Goal: Information Seeking & Learning: Understand process/instructions

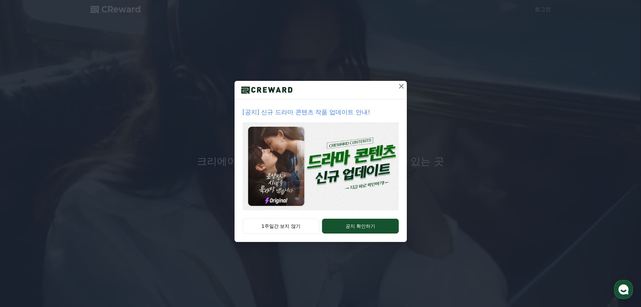
click at [400, 90] on icon at bounding box center [402, 86] width 8 height 8
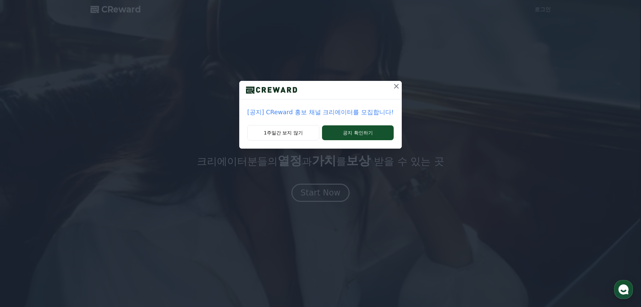
click at [394, 86] on icon at bounding box center [396, 86] width 5 height 5
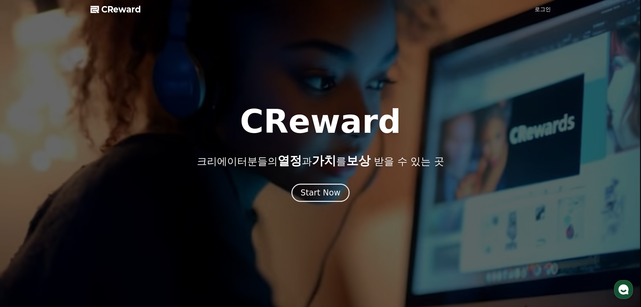
click at [129, 11] on span "CReward" at bounding box center [121, 9] width 40 height 11
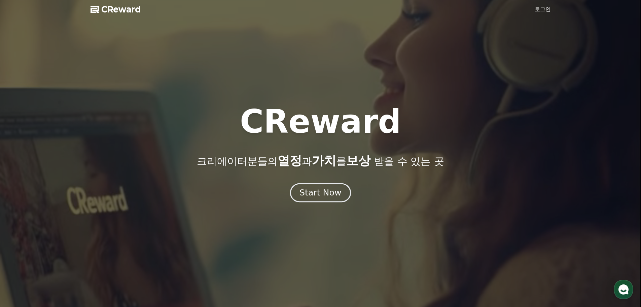
click at [317, 194] on div "Start Now" at bounding box center [321, 192] width 42 height 11
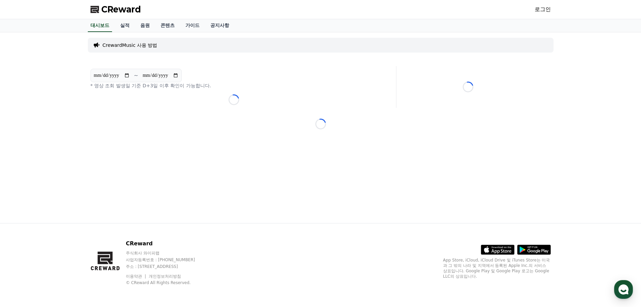
click at [147, 46] on p "CrewardMusic 사용 방법" at bounding box center [130, 45] width 55 height 7
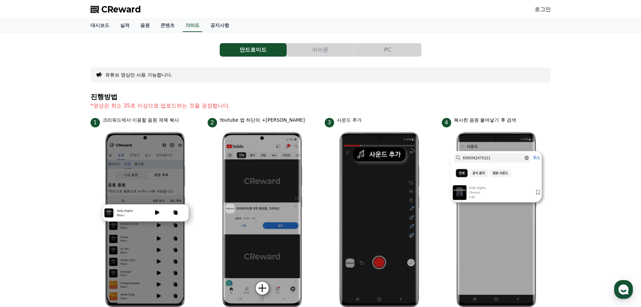
click at [297, 46] on button "아이폰" at bounding box center [320, 49] width 67 height 13
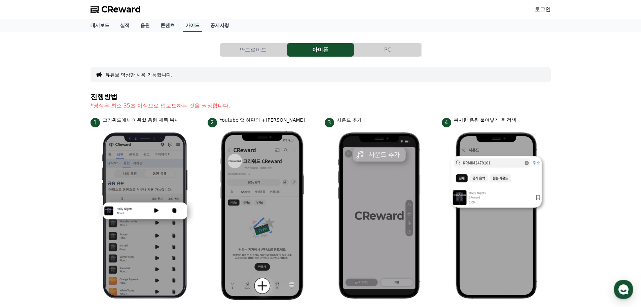
click at [370, 49] on button "PC" at bounding box center [388, 49] width 67 height 13
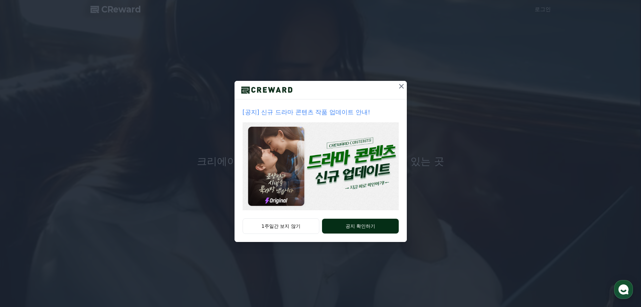
click at [354, 227] on button "공지 확인하기" at bounding box center [360, 226] width 76 height 15
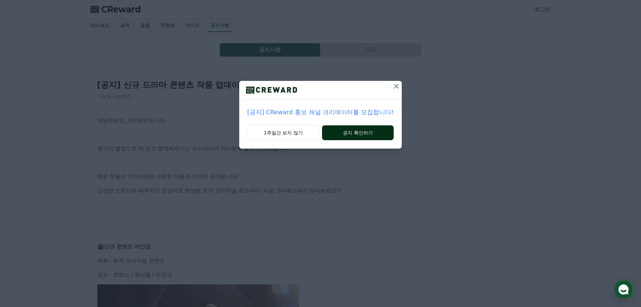
click at [344, 132] on button "공지 확인하기" at bounding box center [358, 132] width 72 height 15
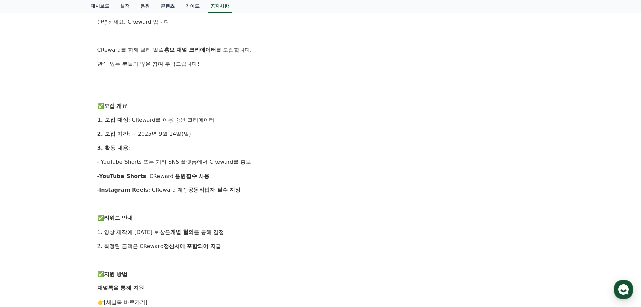
scroll to position [101, 0]
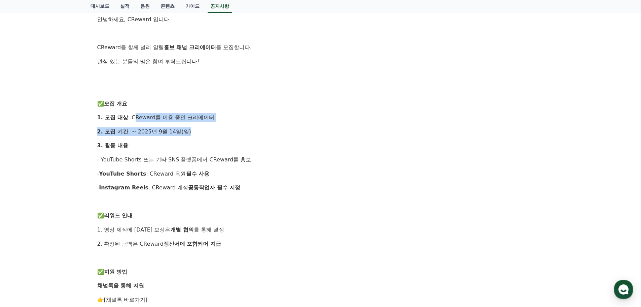
drag, startPoint x: 133, startPoint y: 115, endPoint x: 212, endPoint y: 127, distance: 79.7
click at [212, 127] on div "안녕하세요, CReward 입니다. CReward를 함께 널리 알릴 홍보 채널 크리에이터 를 모집합니다. 관심 있는 분들의 많은 참여 부탁드립…" at bounding box center [320, 250] width 447 height 471
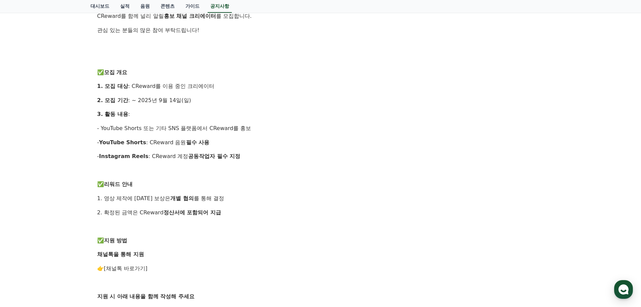
scroll to position [135, 0]
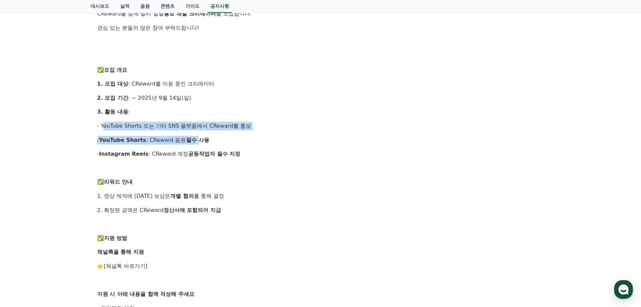
drag, startPoint x: 162, startPoint y: 132, endPoint x: 193, endPoint y: 134, distance: 31.7
click at [193, 134] on div "안녕하세요, CReward 입니다. CReward를 함께 널리 알릴 홍보 채널 크리에이터 를 모집합니다. 관심 있는 분들의 많은 참여 부탁드립…" at bounding box center [320, 216] width 447 height 471
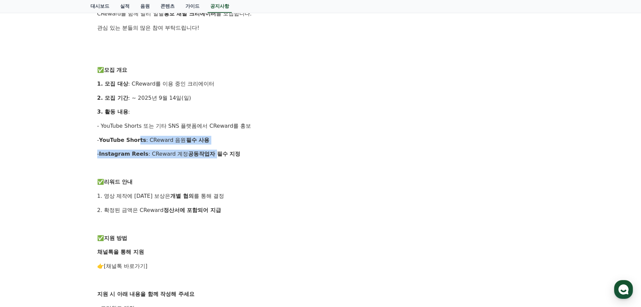
drag, startPoint x: 155, startPoint y: 143, endPoint x: 212, endPoint y: 146, distance: 58.0
click at [212, 146] on div "안녕하세요, CReward 입니다. CReward를 함께 널리 알릴 홍보 채널 크리에이터 를 모집합니다. 관심 있는 분들의 많은 참여 부탁드립…" at bounding box center [320, 216] width 447 height 471
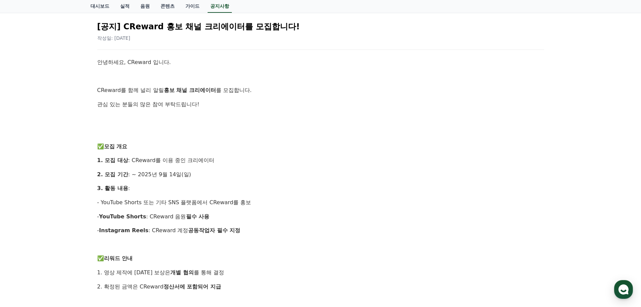
scroll to position [0, 0]
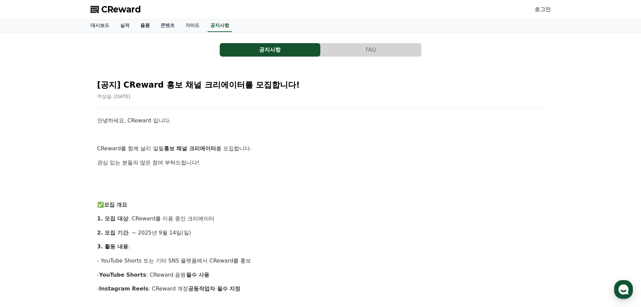
click at [146, 23] on link "음원" at bounding box center [145, 25] width 20 height 13
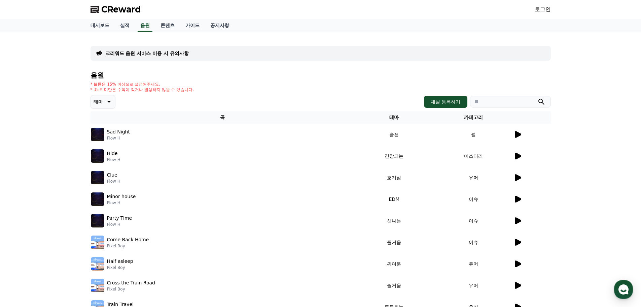
click at [515, 133] on icon at bounding box center [518, 134] width 8 height 8
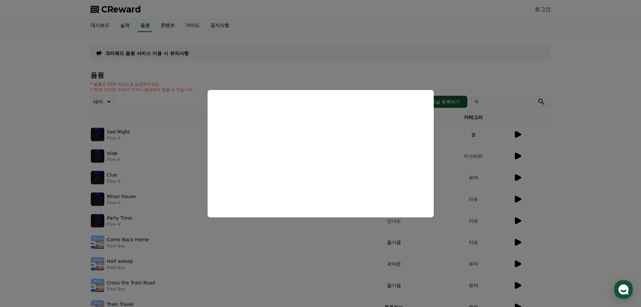
click at [446, 64] on button "close modal" at bounding box center [320, 153] width 641 height 307
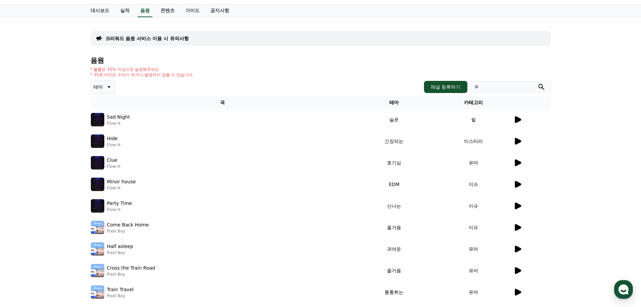
scroll to position [34, 0]
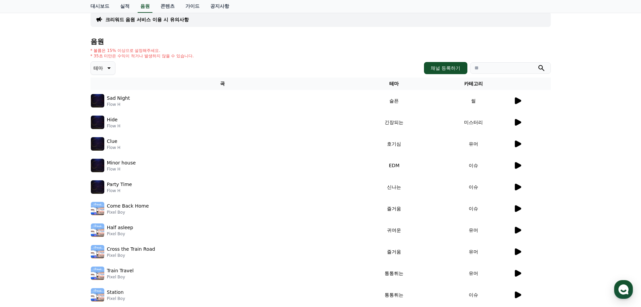
click at [517, 144] on icon at bounding box center [518, 143] width 6 height 7
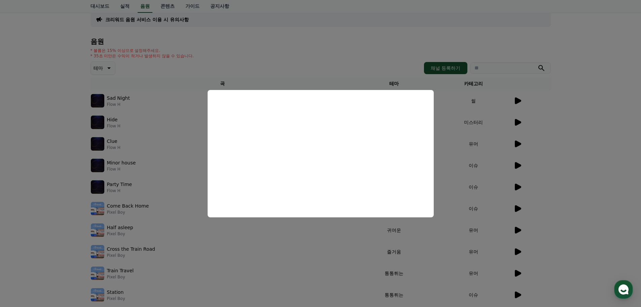
click at [596, 60] on button "close modal" at bounding box center [320, 153] width 641 height 307
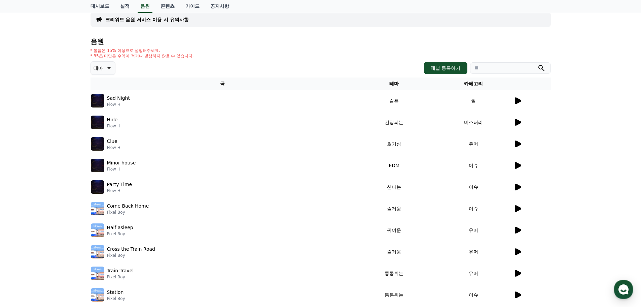
click at [517, 167] on icon at bounding box center [518, 165] width 6 height 7
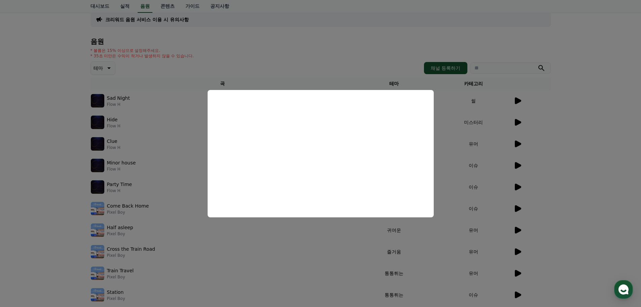
click at [583, 66] on button "close modal" at bounding box center [320, 153] width 641 height 307
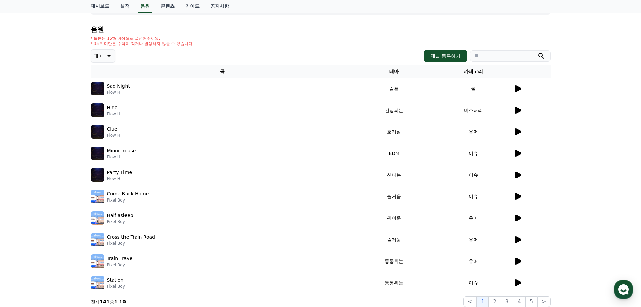
scroll to position [67, 0]
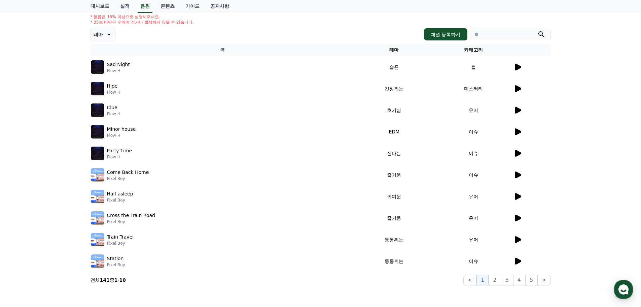
click at [520, 197] on icon at bounding box center [518, 196] width 6 height 7
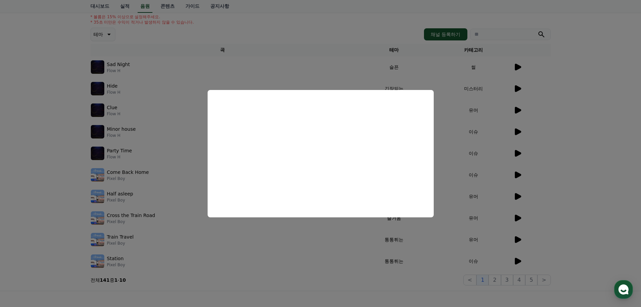
click at [581, 138] on button "close modal" at bounding box center [320, 153] width 641 height 307
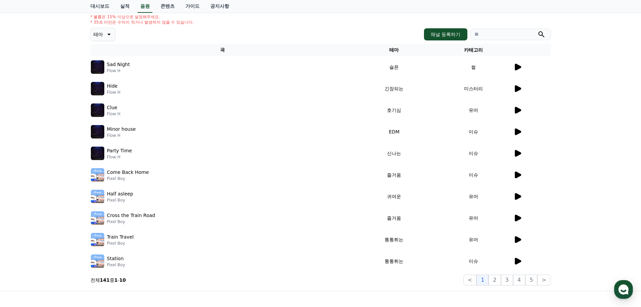
click at [517, 241] on icon at bounding box center [518, 239] width 6 height 7
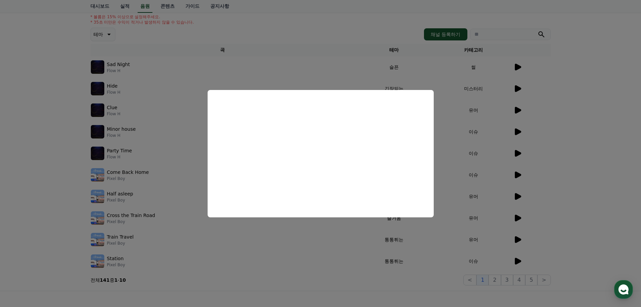
click at [589, 124] on button "close modal" at bounding box center [320, 153] width 641 height 307
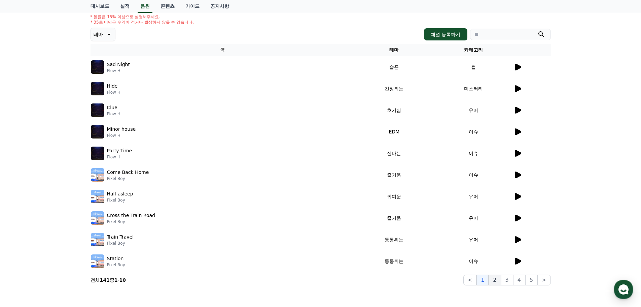
click at [497, 277] on button "2" at bounding box center [495, 279] width 12 height 11
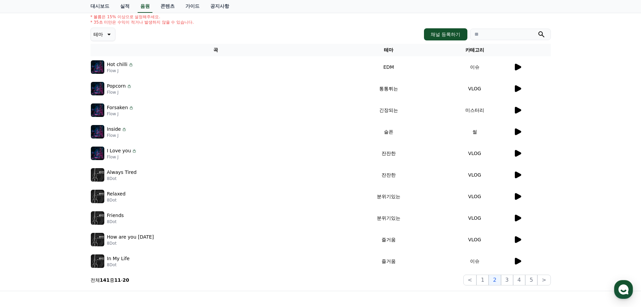
click at [517, 238] on icon at bounding box center [518, 239] width 6 height 7
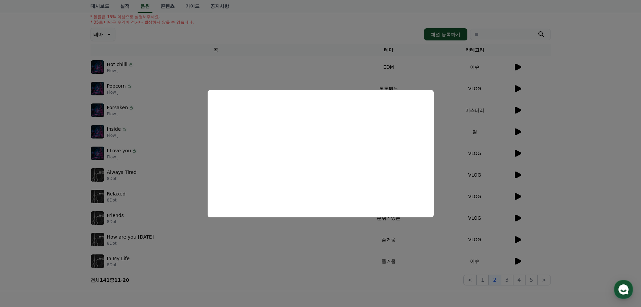
click at [596, 49] on button "close modal" at bounding box center [320, 153] width 641 height 307
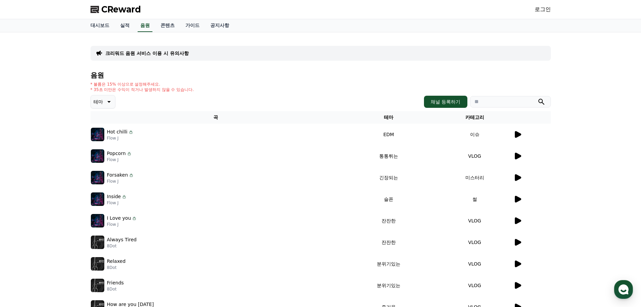
click at [123, 10] on span "CReward" at bounding box center [121, 9] width 40 height 11
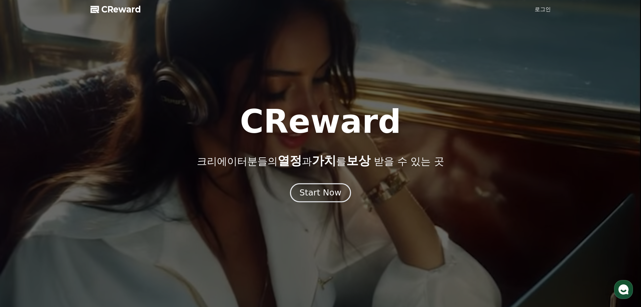
click at [327, 191] on div "Start Now" at bounding box center [321, 192] width 42 height 11
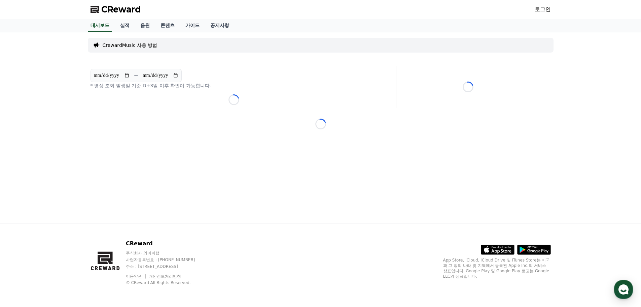
click at [132, 6] on span "CReward" at bounding box center [121, 9] width 40 height 11
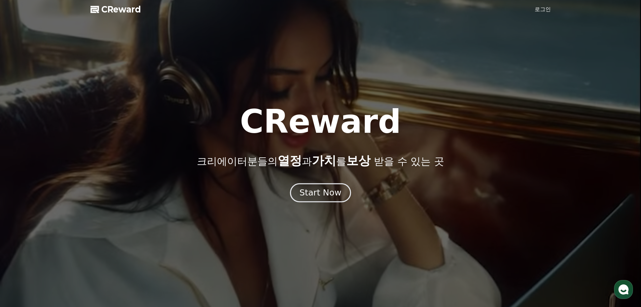
click at [328, 196] on div "Start Now" at bounding box center [321, 192] width 42 height 11
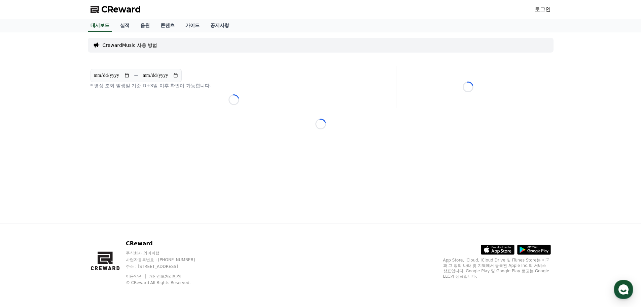
click at [148, 47] on p "CrewardMusic 사용 방법" at bounding box center [130, 45] width 55 height 7
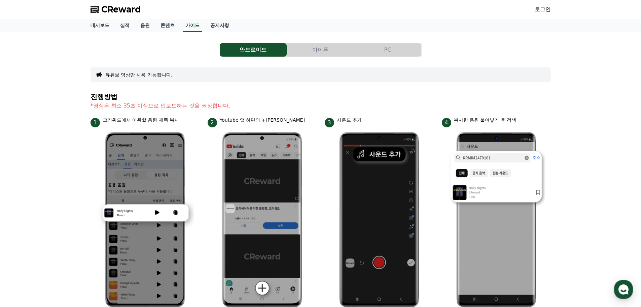
click at [400, 52] on button "PC" at bounding box center [388, 49] width 67 height 13
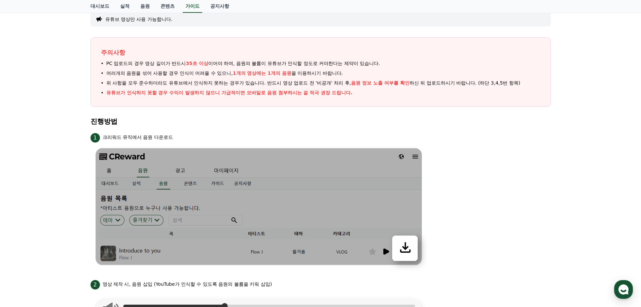
scroll to position [67, 0]
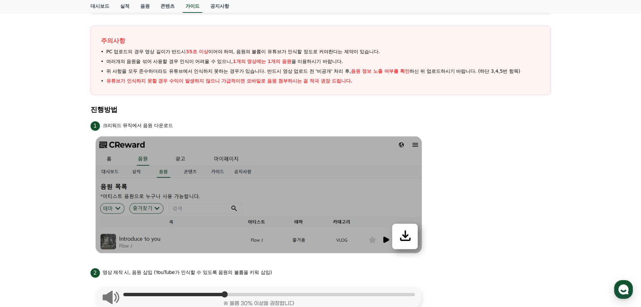
drag, startPoint x: 118, startPoint y: 79, endPoint x: 349, endPoint y: 84, distance: 231.0
click at [349, 84] on p "유튜브가 인식하지 못할 경우 수익이 발생하지 않으니 가급적이면 모바일로 음원 첨부하시는 걸 적극 권장 드립니다." at bounding box center [229, 80] width 246 height 7
click at [338, 67] on ul "PC 업로드의 경우 영상 길이가 반드시 35초 이상 이어야 하며, 음원의 볼륨이 유튜브가 인식할 정도로 커야한다는 제약이 있습니다. 여러개의 …" at bounding box center [321, 66] width 440 height 36
drag, startPoint x: 144, startPoint y: 60, endPoint x: 429, endPoint y: 75, distance: 284.5
click at [429, 75] on ul "PC 업로드의 경우 영상 길이가 반드시 35초 이상 이어야 하며, 음원의 볼륨이 유튜브가 인식할 정도로 커야한다는 제약이 있습니다. 여러개의 …" at bounding box center [321, 66] width 440 height 36
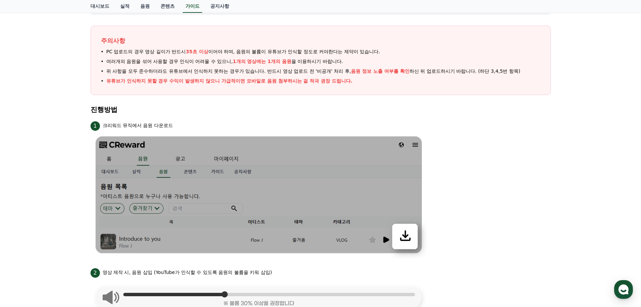
click at [362, 72] on span "음원 정보 노출 여부를 확인" at bounding box center [380, 70] width 59 height 5
drag, startPoint x: 346, startPoint y: 71, endPoint x: 410, endPoint y: 81, distance: 65.2
click at [410, 81] on ul "PC 업로드의 경우 영상 길이가 반드시 35초 이상 이어야 하며, 음원의 볼륨이 유튜브가 인식할 정도로 커야한다는 제약이 있습니다. 여러개의 …" at bounding box center [321, 66] width 440 height 36
click at [410, 81] on li "유튜브가 인식하지 못할 경우 수익이 발생하지 않으니 가급적이면 모바일로 음원 첨부하시는 걸 적극 권장 드립니다." at bounding box center [321, 80] width 440 height 7
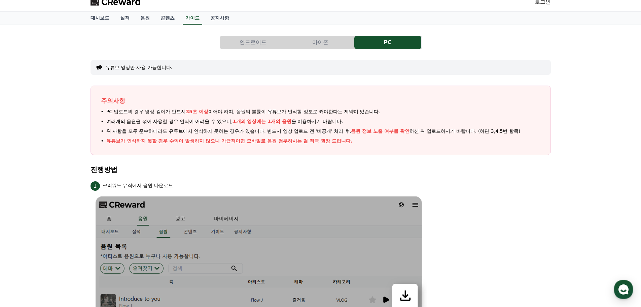
scroll to position [0, 0]
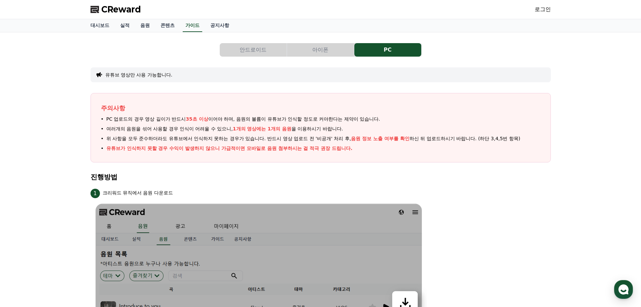
click at [320, 51] on button "아이폰" at bounding box center [320, 49] width 67 height 13
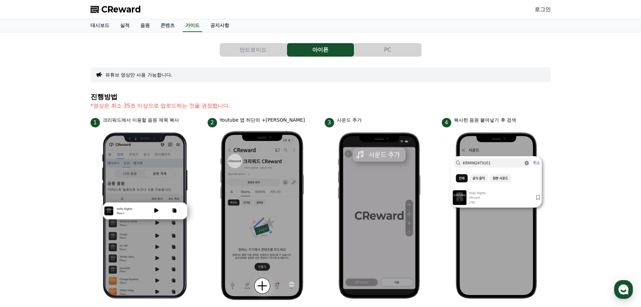
click at [253, 53] on button "안드로이드" at bounding box center [253, 49] width 67 height 13
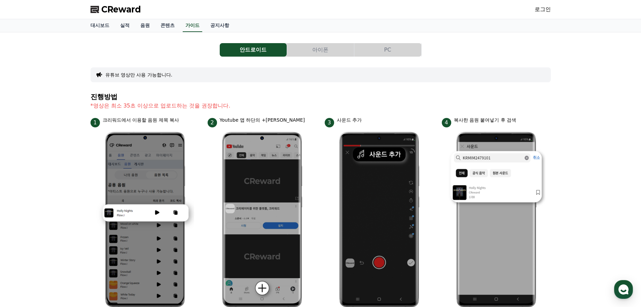
click at [324, 53] on button "아이폰" at bounding box center [320, 49] width 67 height 13
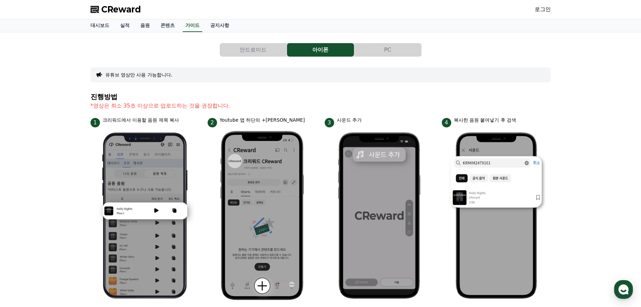
click at [127, 13] on span "CReward" at bounding box center [121, 9] width 40 height 11
